Goal: Feedback & Contribution: Leave review/rating

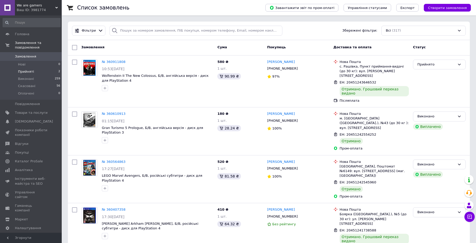
click at [26, 69] on span "Прийняті" at bounding box center [26, 71] width 16 height 5
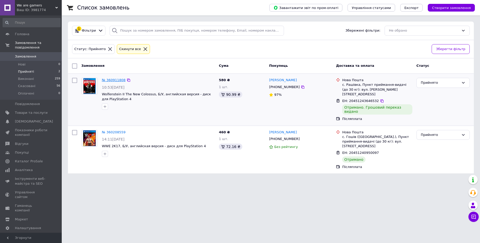
click at [110, 81] on link "№ 360911808" at bounding box center [114, 80] width 24 height 4
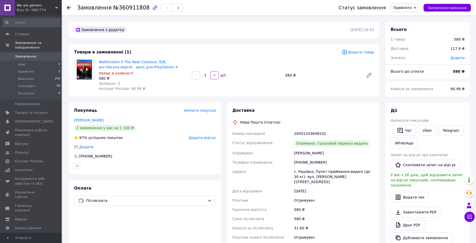
click at [417, 8] on span "Прийнято" at bounding box center [405, 7] width 28 height 9
click at [413, 20] on li "Виконано" at bounding box center [404, 18] width 27 height 8
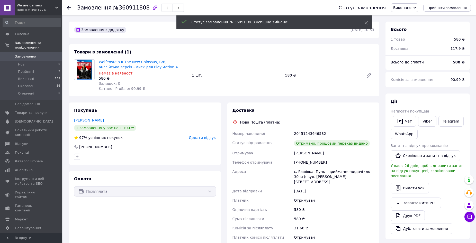
click at [204, 138] on span "Додати відгук" at bounding box center [202, 138] width 27 height 4
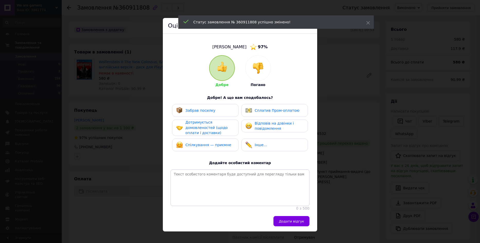
click at [202, 112] on span "Забрав посилку" at bounding box center [201, 111] width 30 height 4
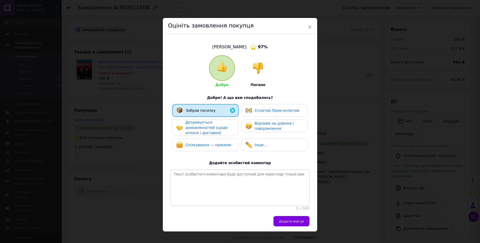
drag, startPoint x: 201, startPoint y: 126, endPoint x: 202, endPoint y: 139, distance: 13.4
click at [201, 128] on span "Дотримується домовленостей (щодо оплати і доставки)" at bounding box center [207, 127] width 42 height 15
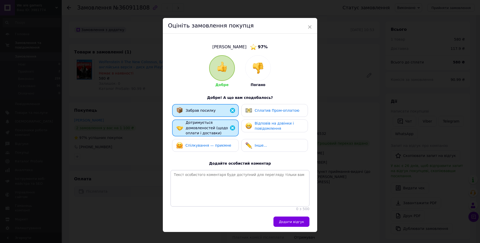
click at [201, 144] on span "Спілкування — приємне" at bounding box center [209, 146] width 46 height 4
click at [255, 123] on span "Відповів на дзвінки і повідомлення" at bounding box center [274, 126] width 39 height 10
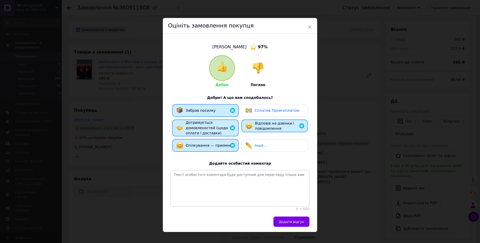
drag, startPoint x: 288, startPoint y: 224, endPoint x: 282, endPoint y: 218, distance: 8.9
click at [288, 224] on span "Додати відгук" at bounding box center [291, 222] width 25 height 4
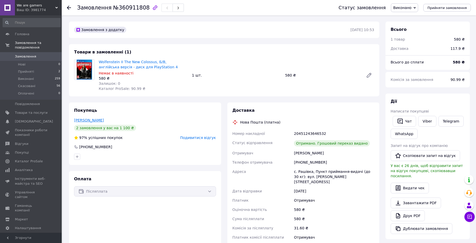
click at [93, 119] on link "[PERSON_NAME]" at bounding box center [89, 120] width 30 height 4
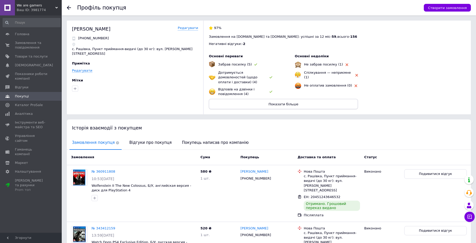
click at [285, 102] on span "Показати більше" at bounding box center [284, 104] width 30 height 4
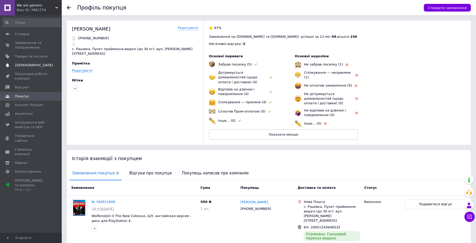
click at [25, 65] on span "[DEMOGRAPHIC_DATA]" at bounding box center [34, 65] width 38 height 5
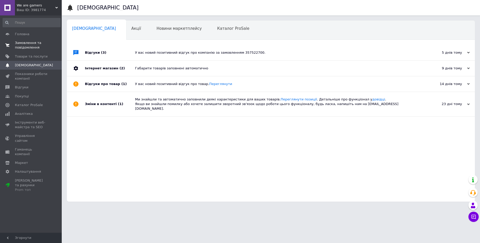
click at [25, 45] on span "Замовлення та повідомлення" at bounding box center [31, 45] width 33 height 9
